Goal: Find contact information: Find contact information

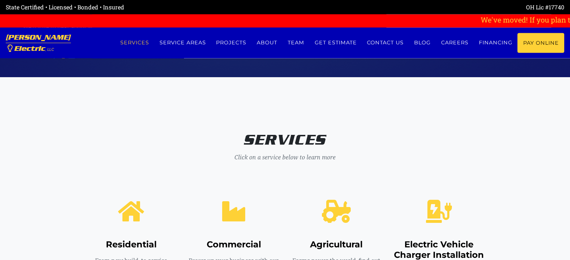
scroll to position [3973, 0]
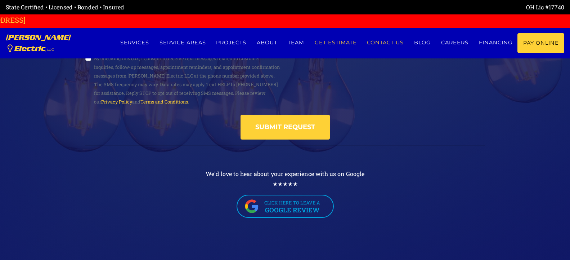
click at [392, 40] on link "Contact us" at bounding box center [385, 42] width 47 height 19
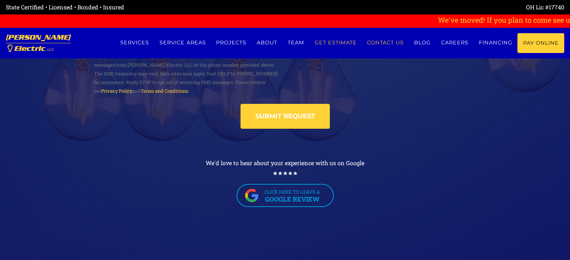
scroll to position [3962, 0]
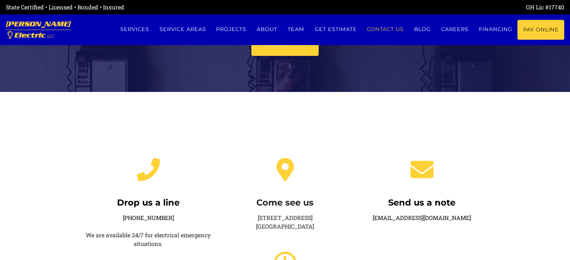
scroll to position [37, 0]
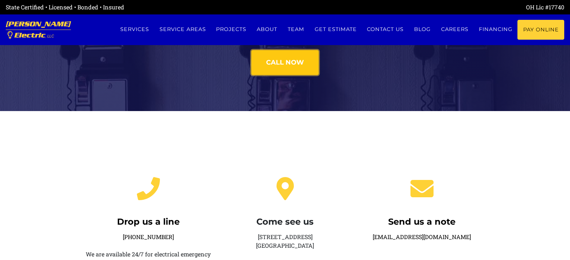
click at [289, 67] on link "Call now" at bounding box center [285, 62] width 67 height 25
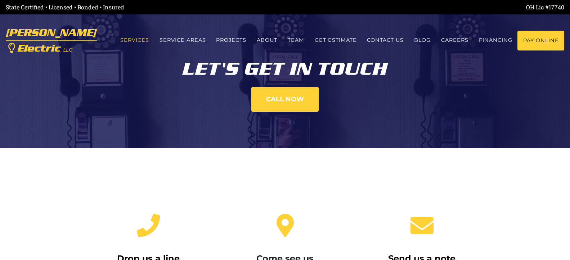
click at [137, 39] on link "Services" at bounding box center [134, 40] width 39 height 19
click at [137, 40] on link "Services" at bounding box center [134, 40] width 39 height 19
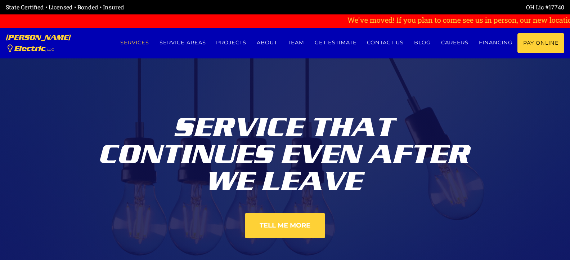
scroll to position [310, 0]
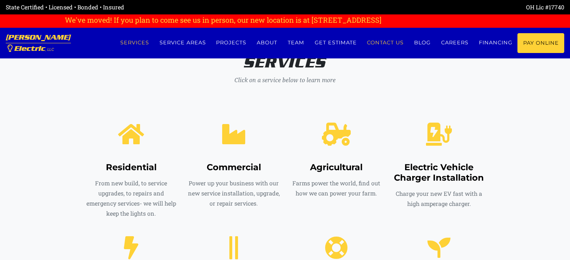
click at [381, 41] on link "Contact us" at bounding box center [385, 42] width 47 height 19
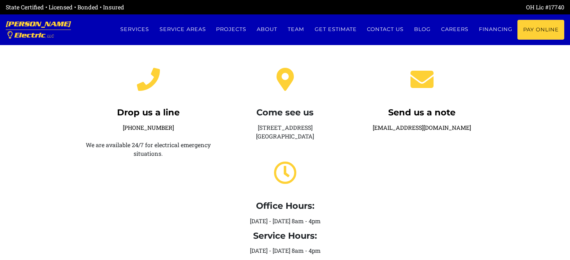
scroll to position [147, 0]
